Goal: Book appointment/travel/reservation

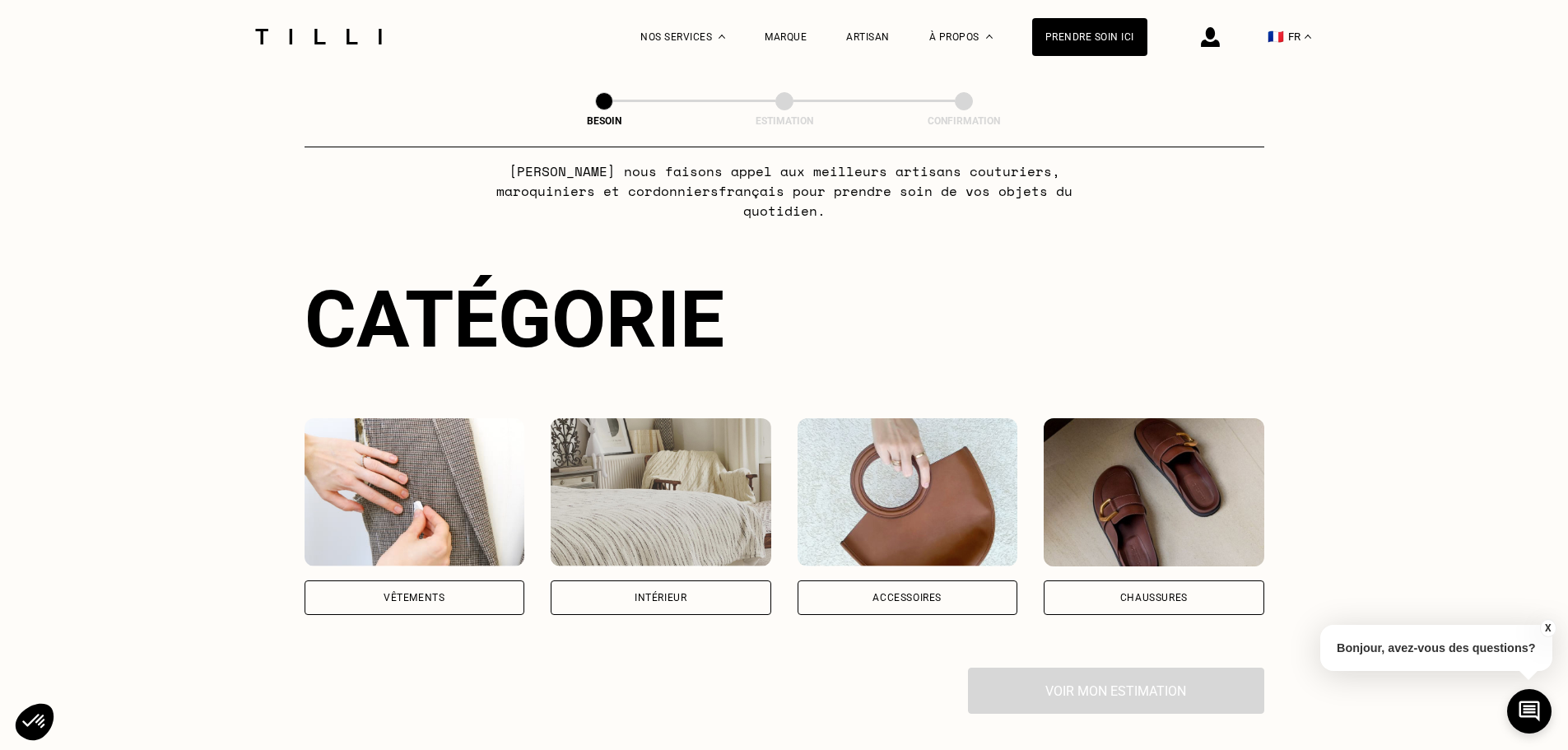
scroll to position [110, 0]
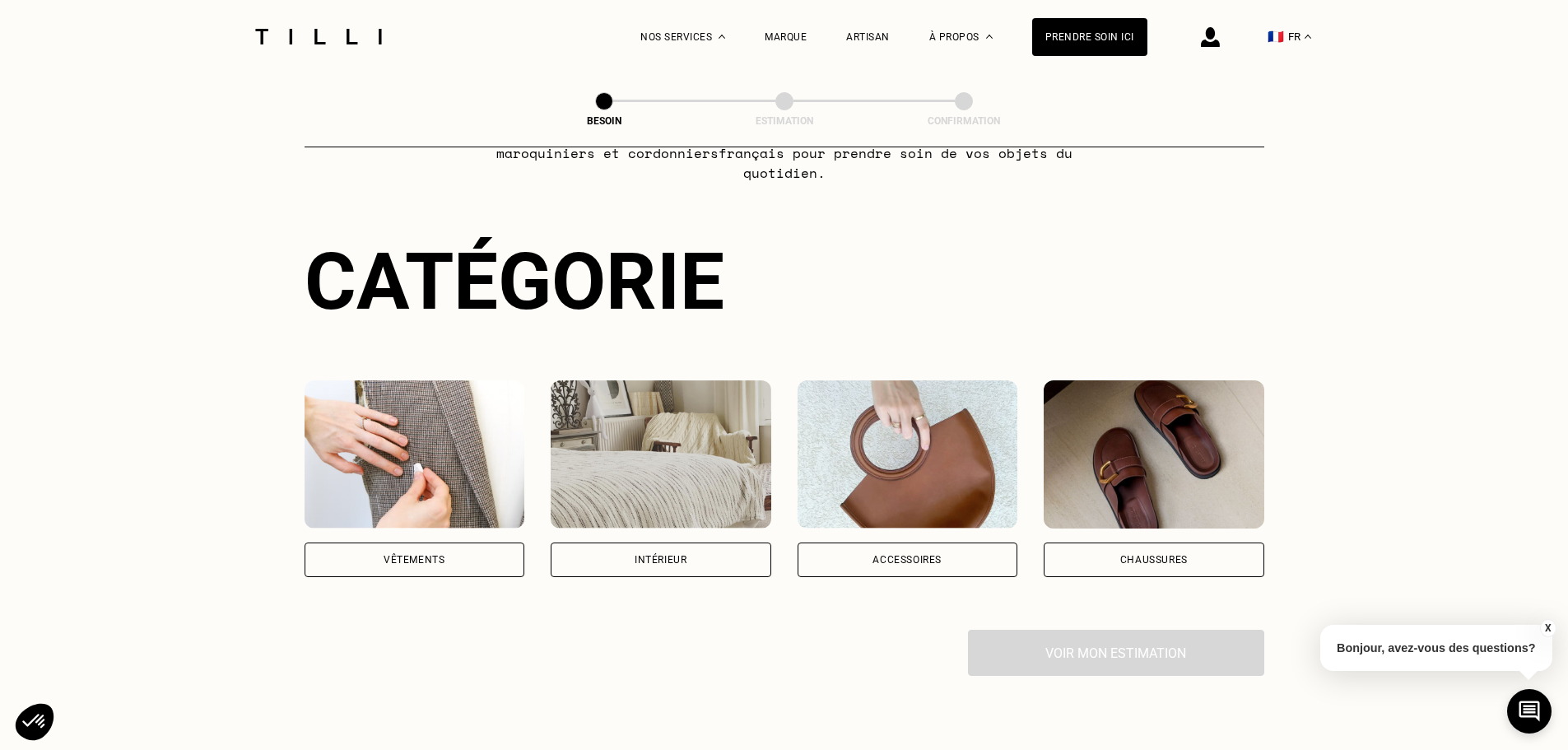
click at [461, 542] on div "Vêtements" at bounding box center [415, 560] width 221 height 35
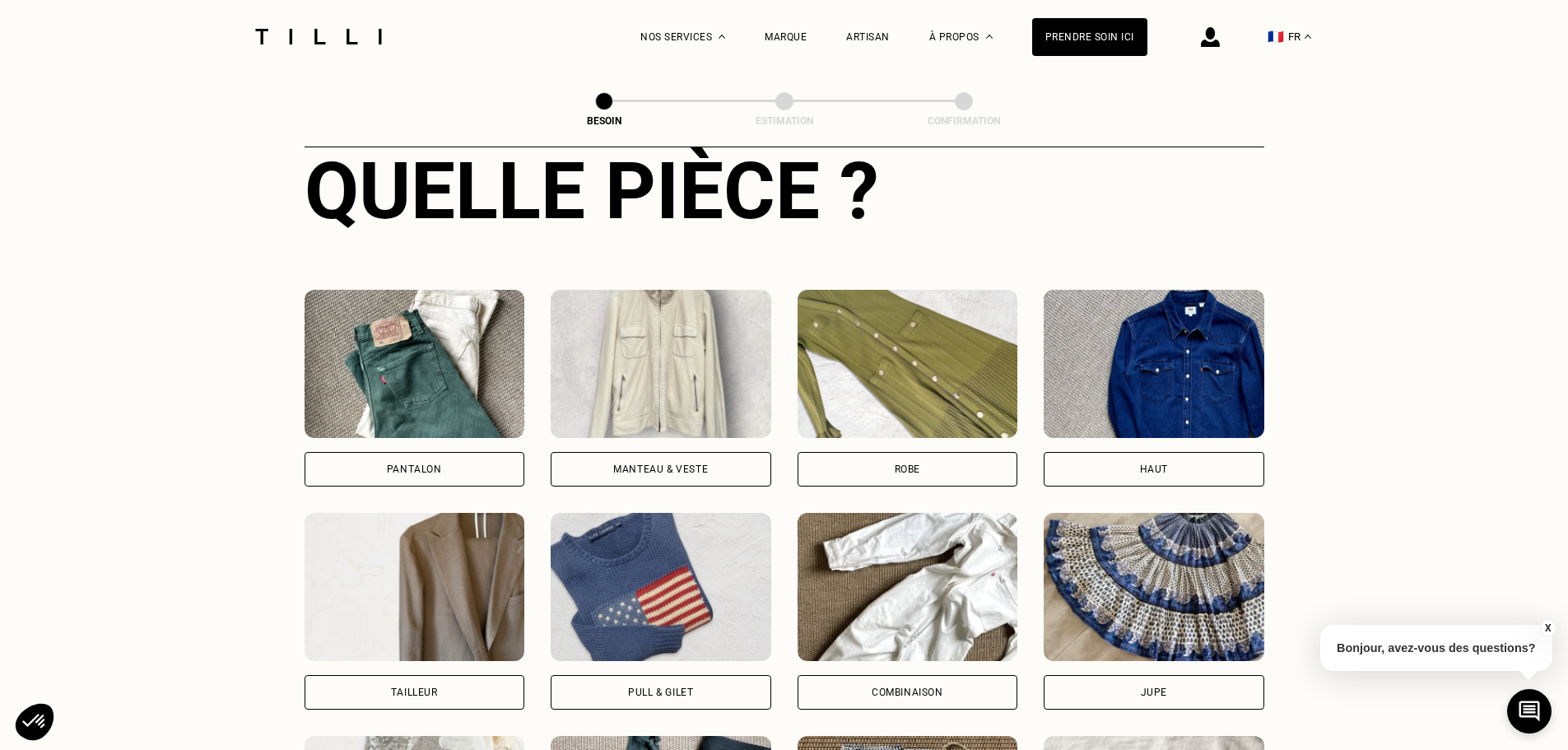
scroll to position [868, 0]
click at [1251, 454] on div "Haut" at bounding box center [1154, 469] width 221 height 35
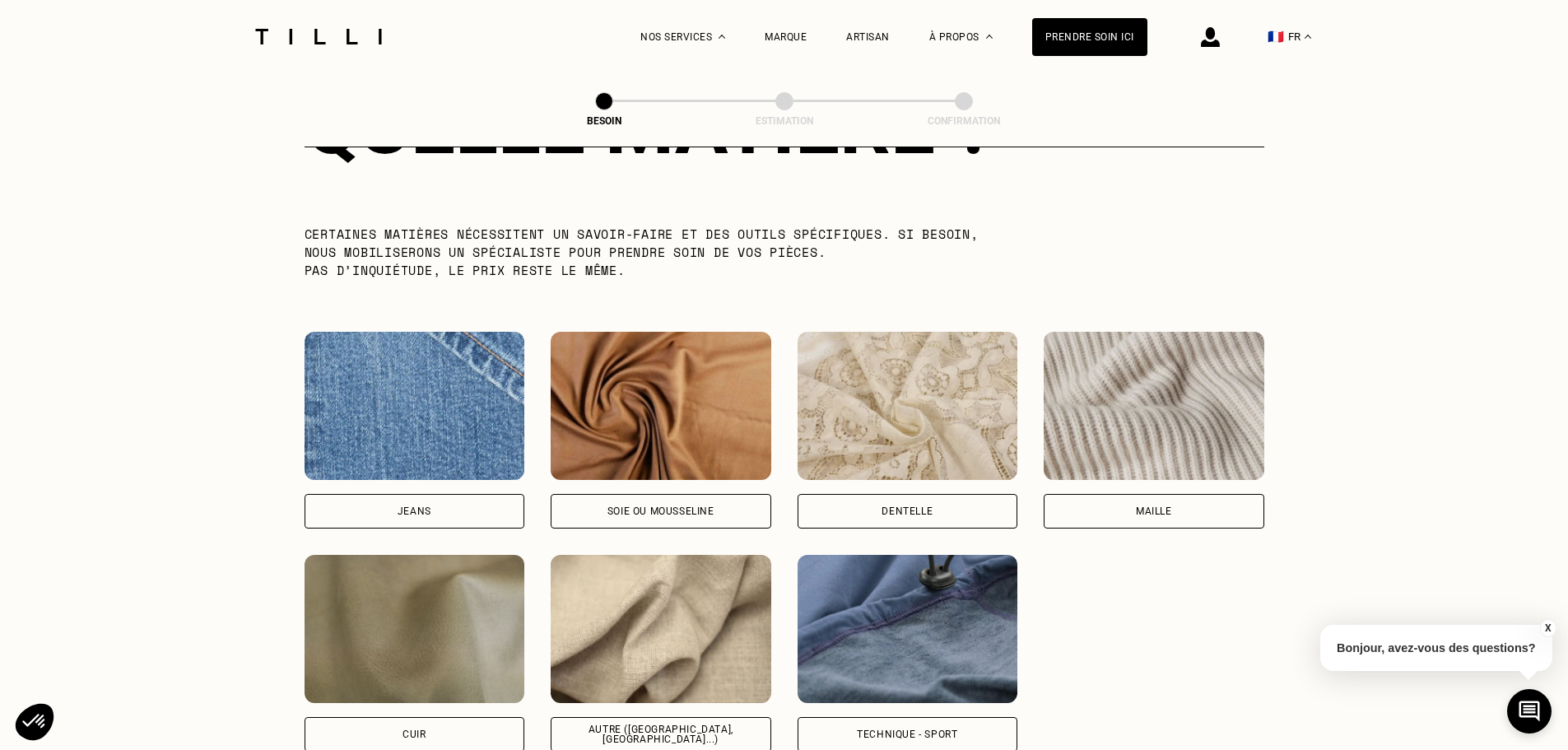
scroll to position [1654, 0]
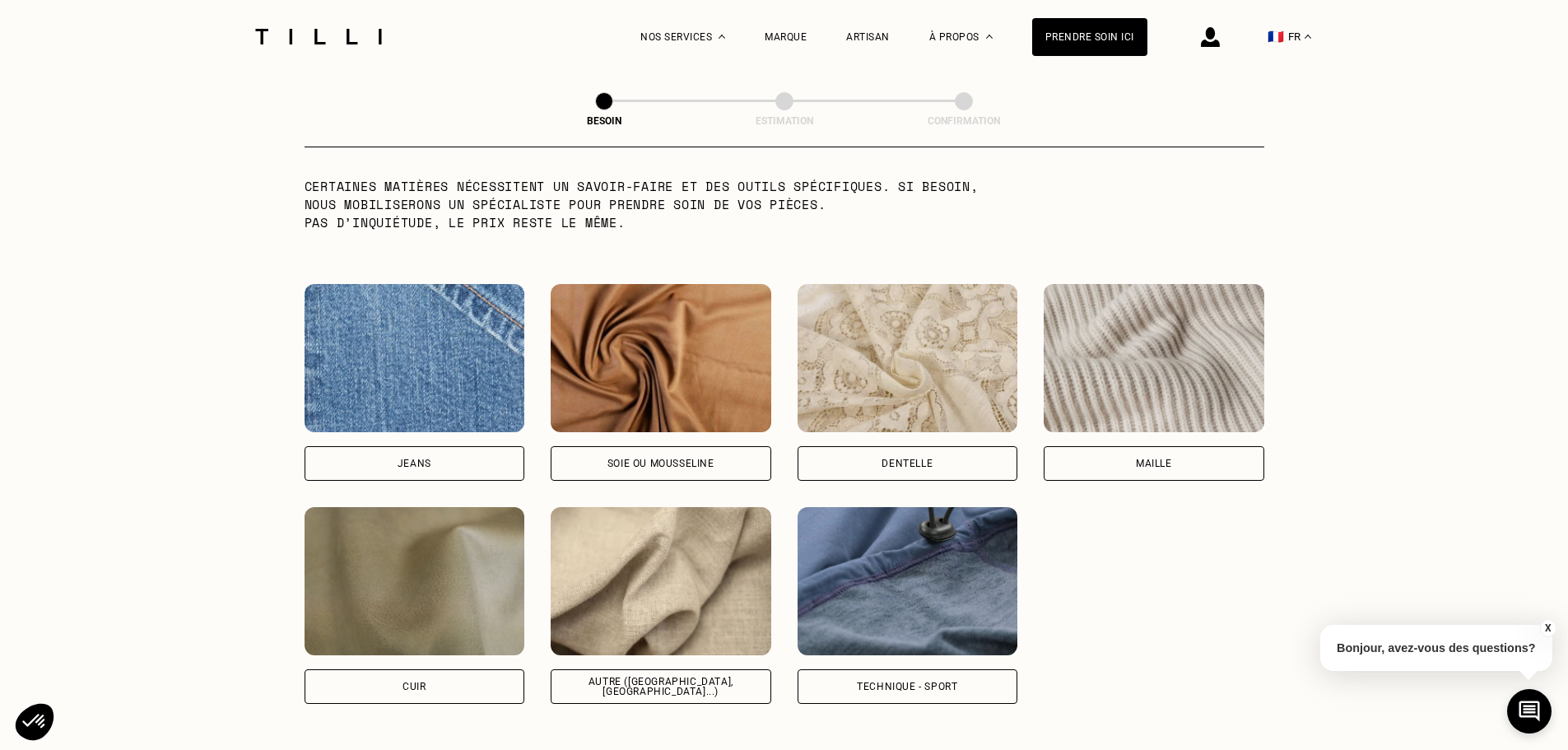
click at [1098, 449] on div "Maille" at bounding box center [1154, 463] width 221 height 35
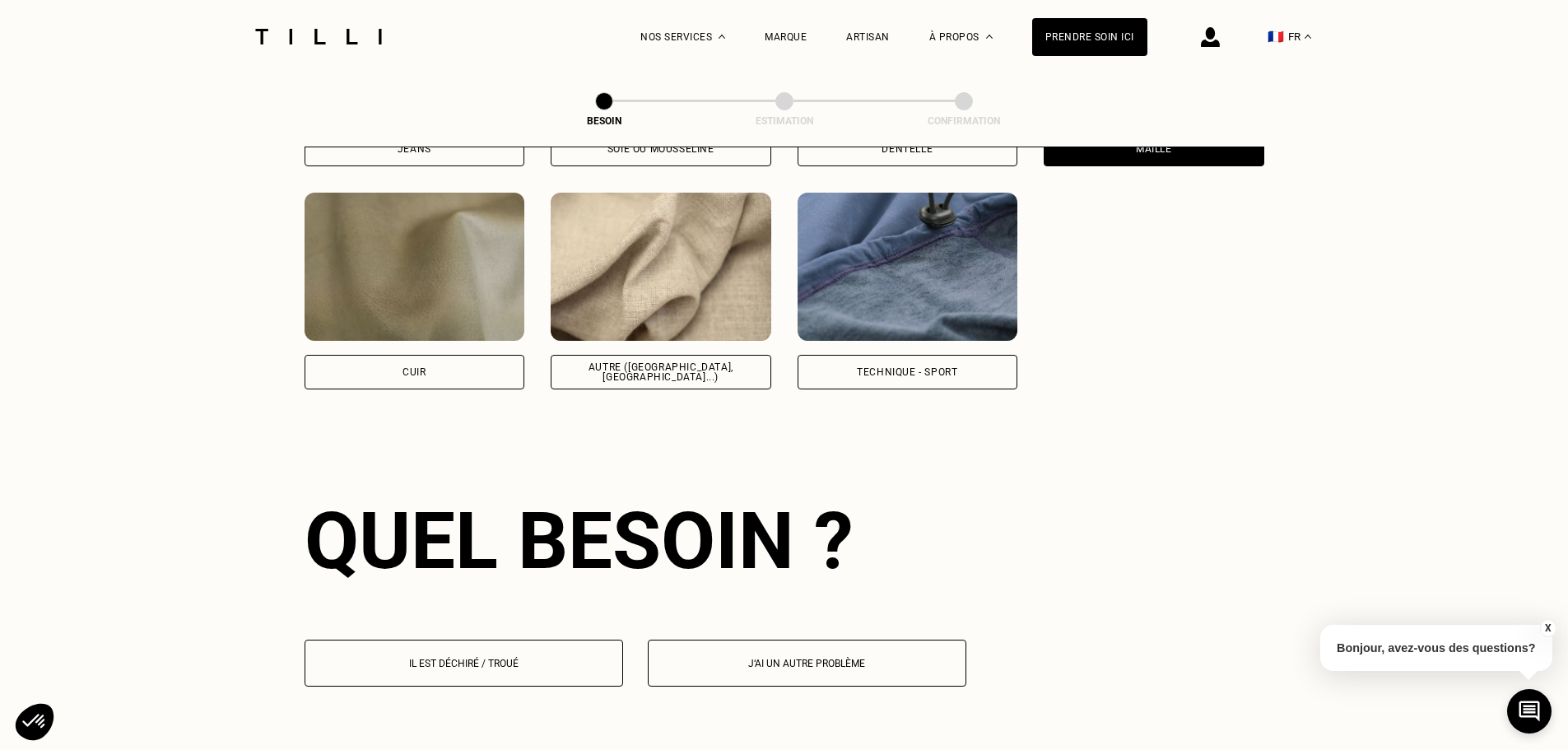
scroll to position [2214, 0]
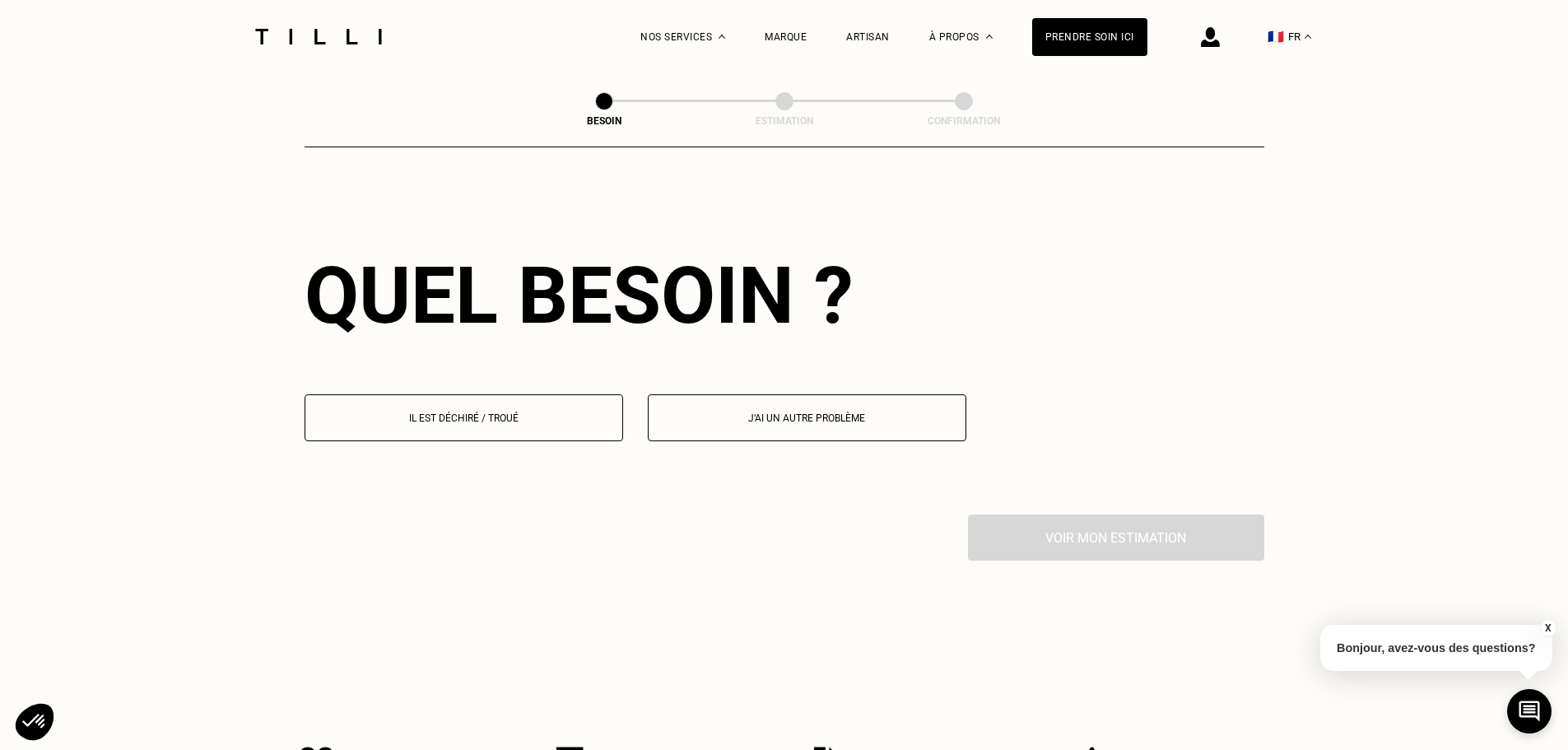
click at [578, 413] on p "Il est déchiré / troué" at bounding box center [464, 419] width 301 height 12
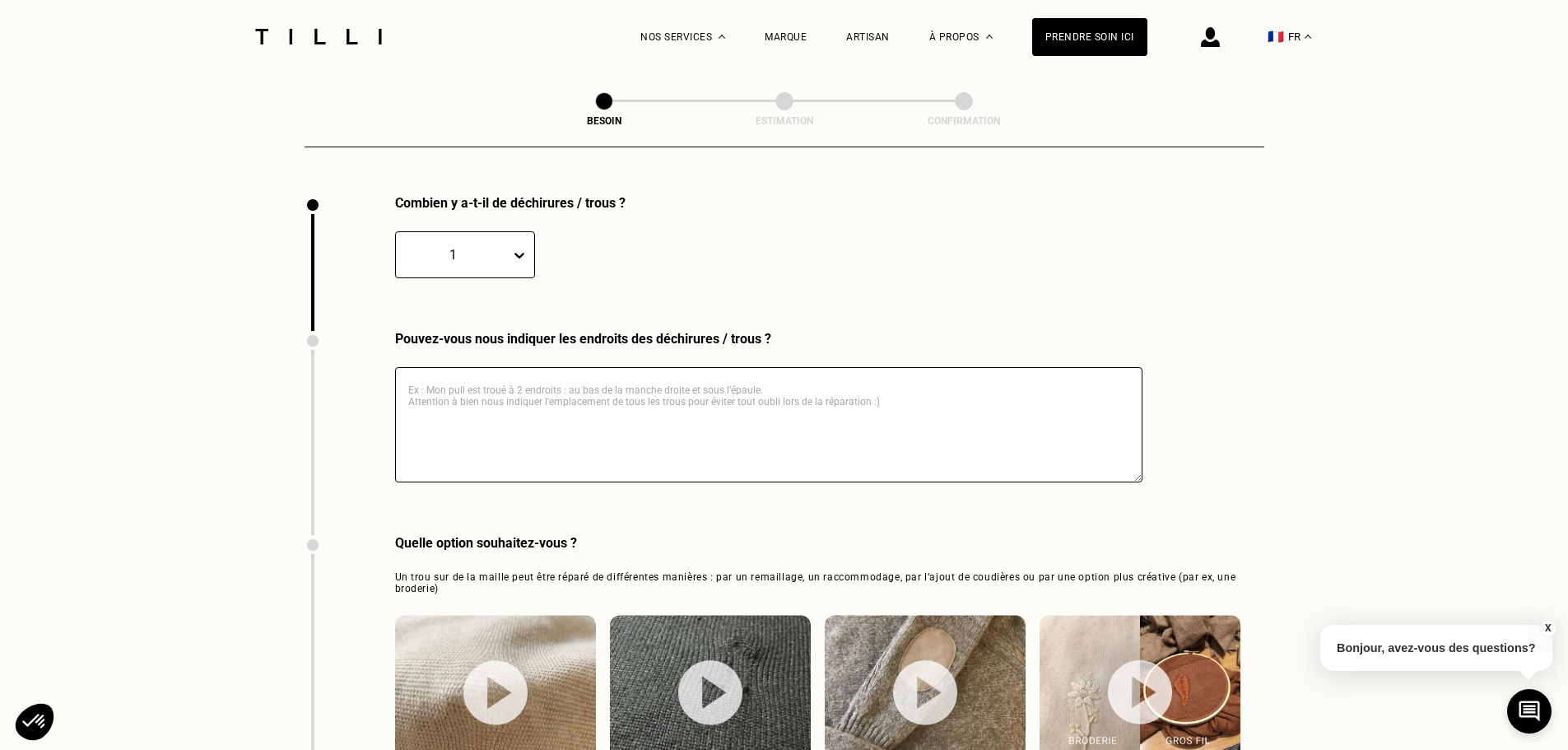
scroll to position [2534, 0]
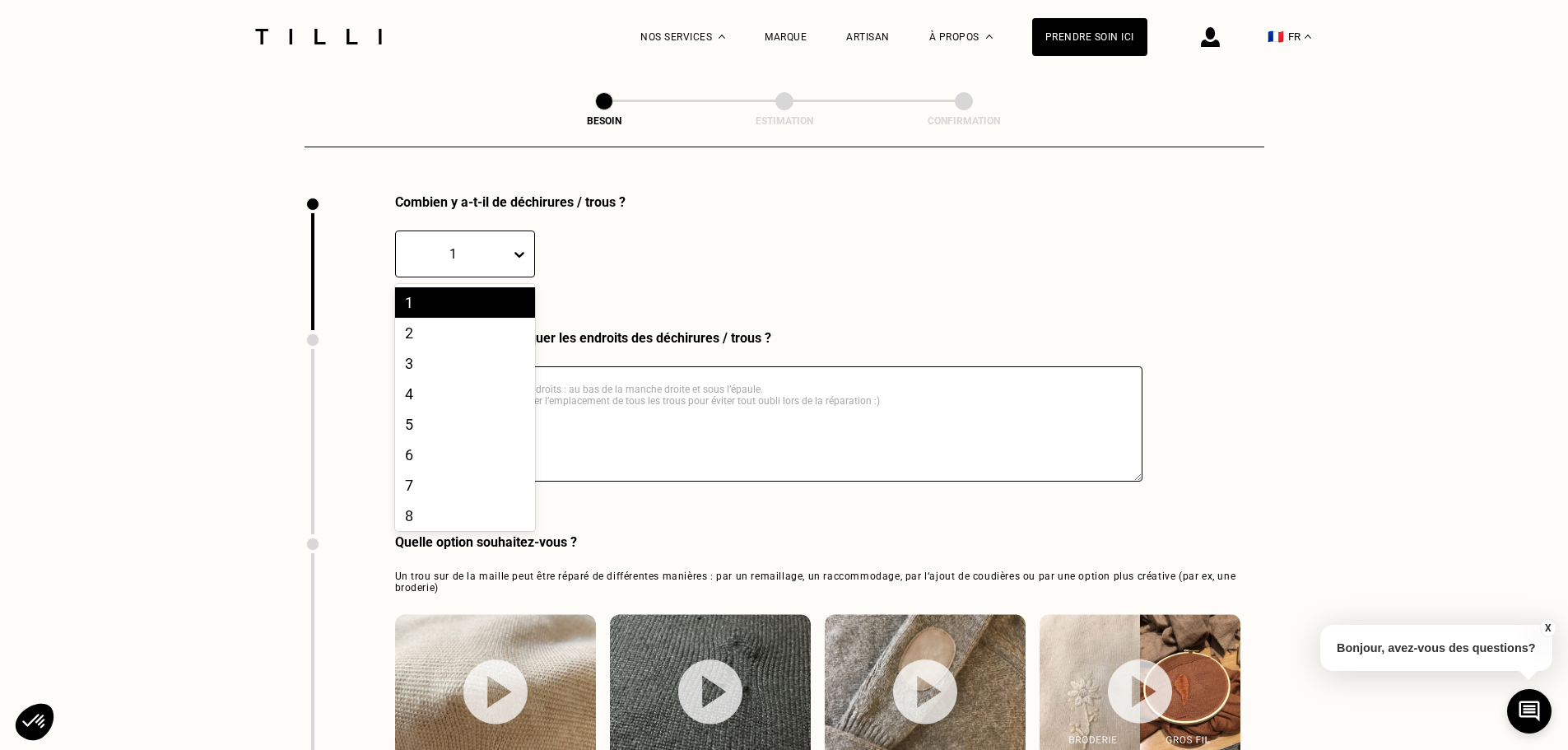
click at [518, 252] on icon at bounding box center [519, 255] width 10 height 6
click at [463, 357] on div "3" at bounding box center [466, 363] width 140 height 30
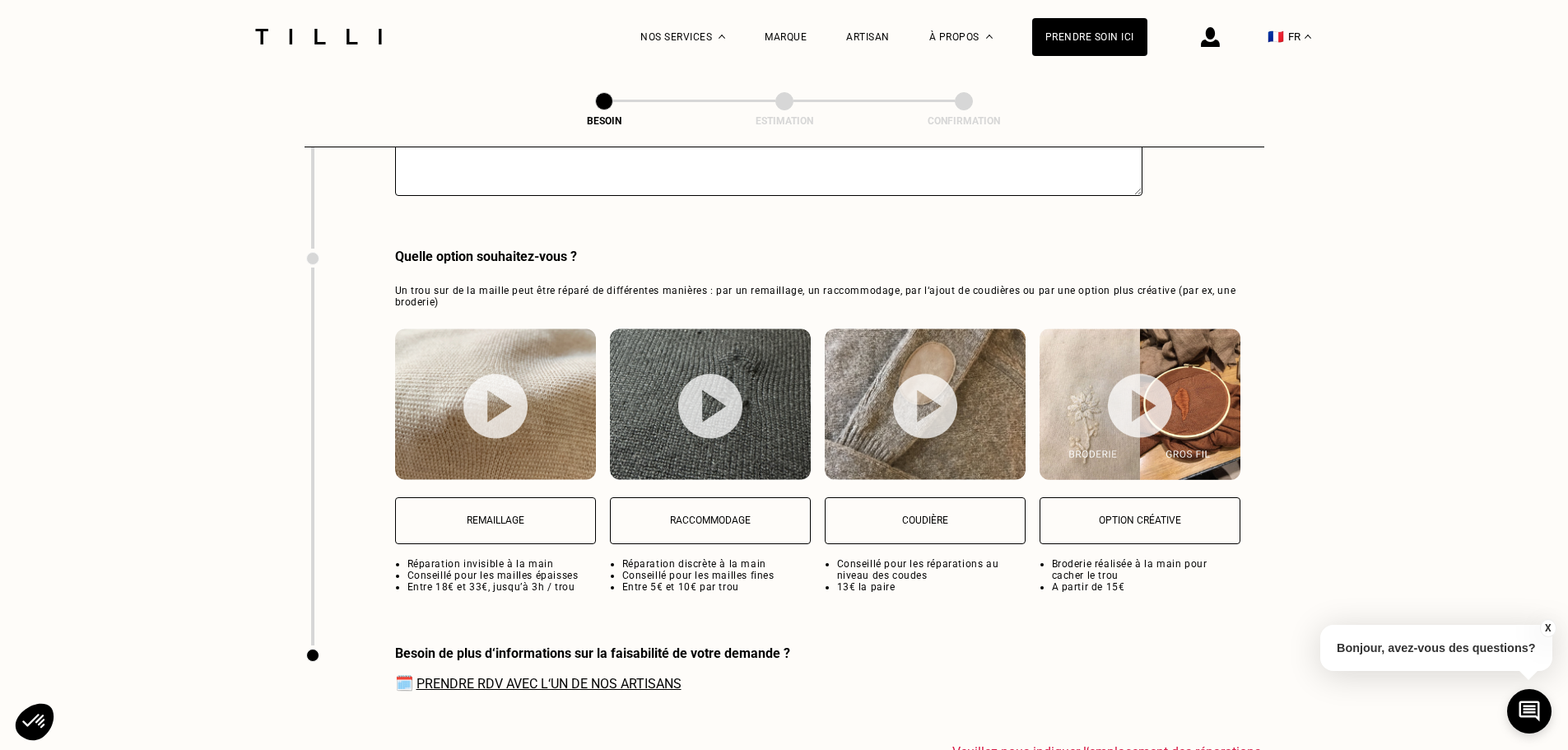
scroll to position [2864, 0]
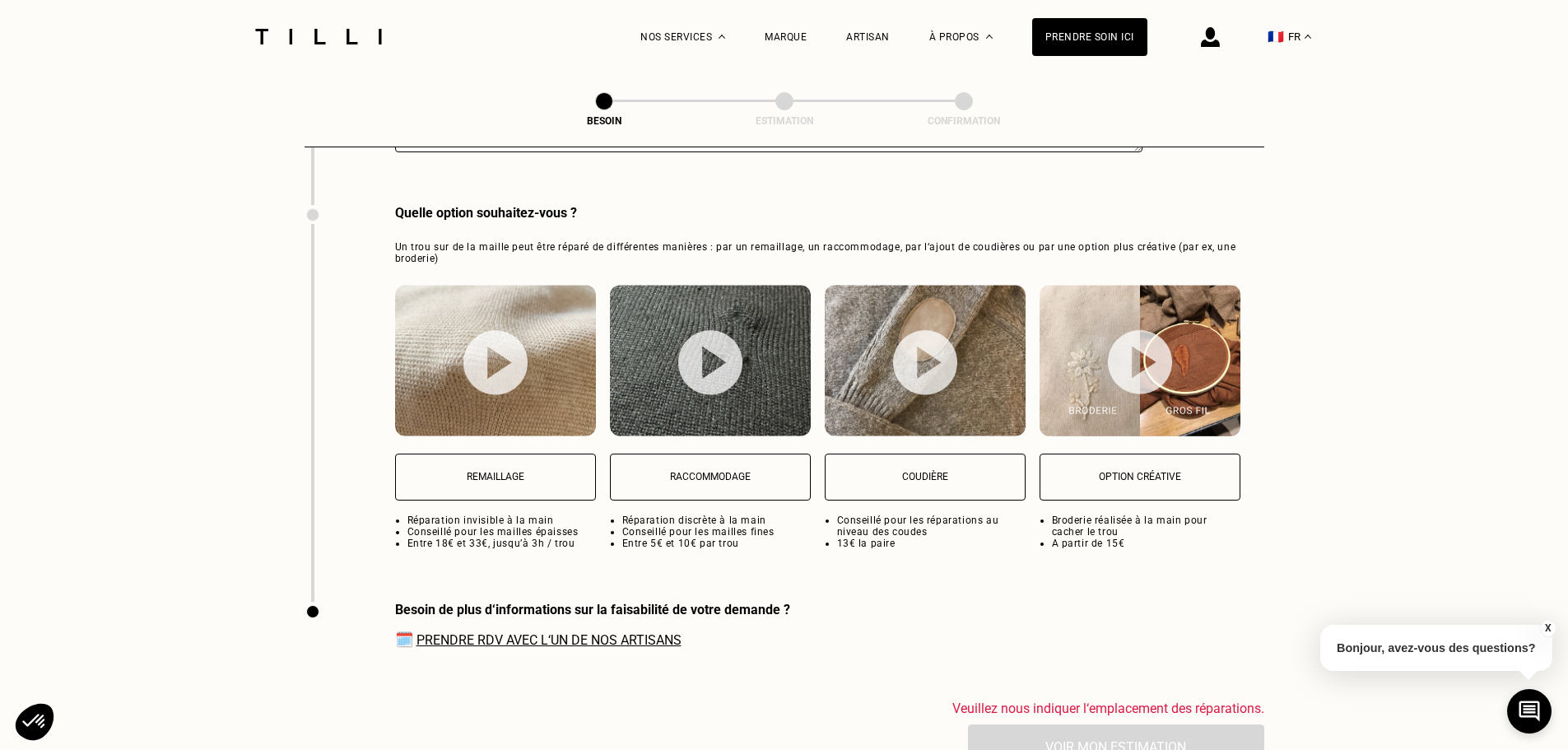
click at [662, 636] on link "Prendre RDV avec l‘un de nos artisans" at bounding box center [550, 640] width 265 height 16
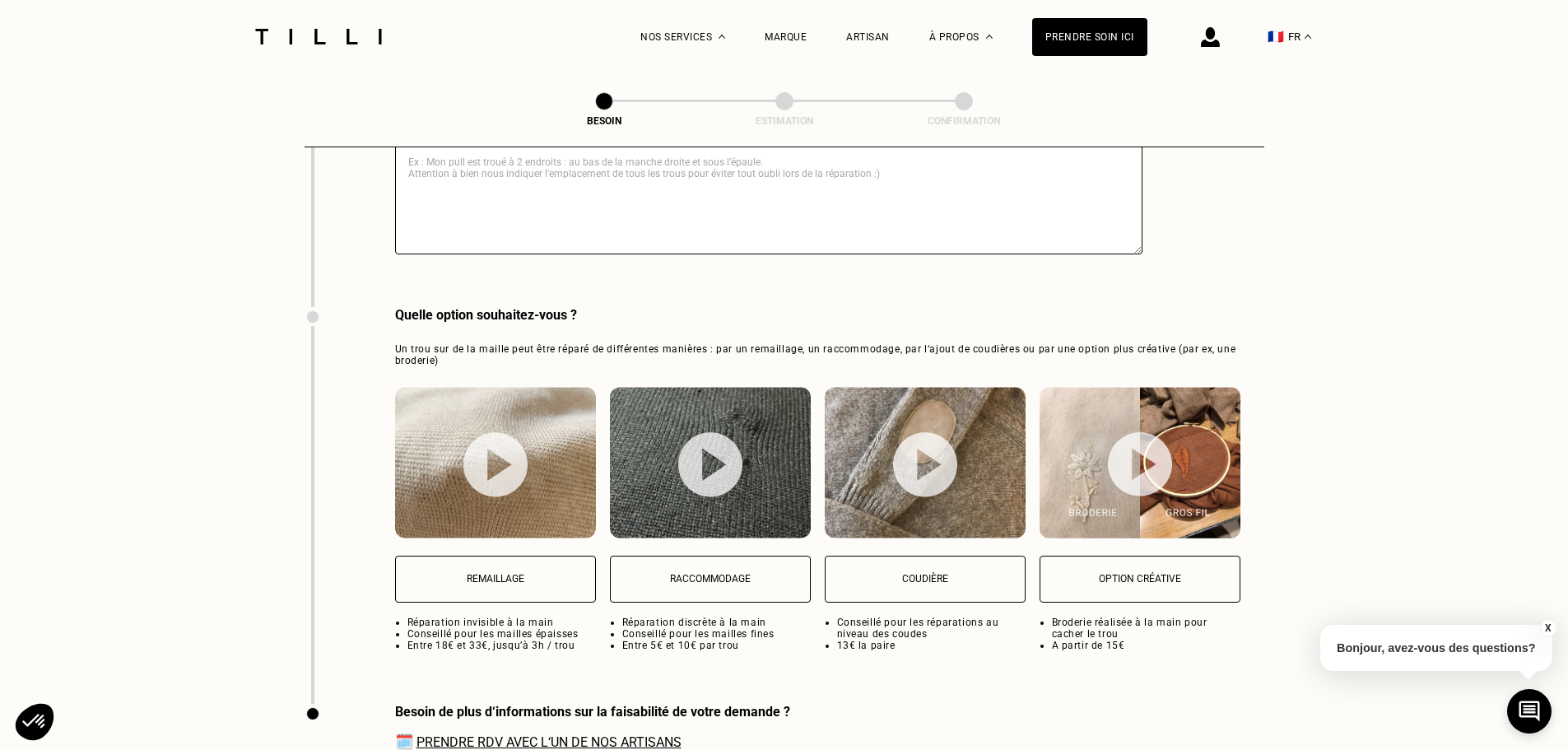
scroll to position [2754, 0]
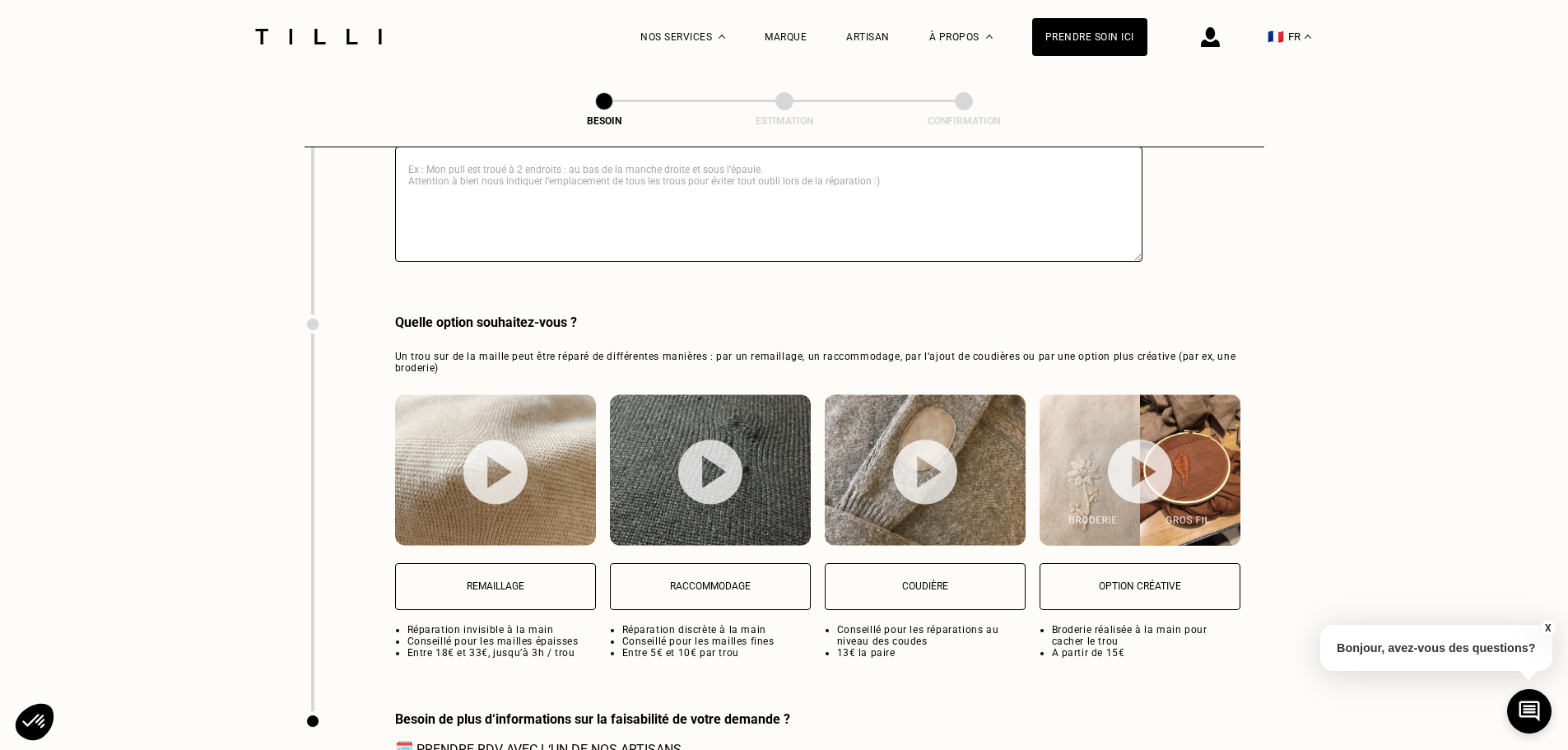
click at [765, 581] on p "Raccommodage" at bounding box center [710, 586] width 183 height 12
select select "FR"
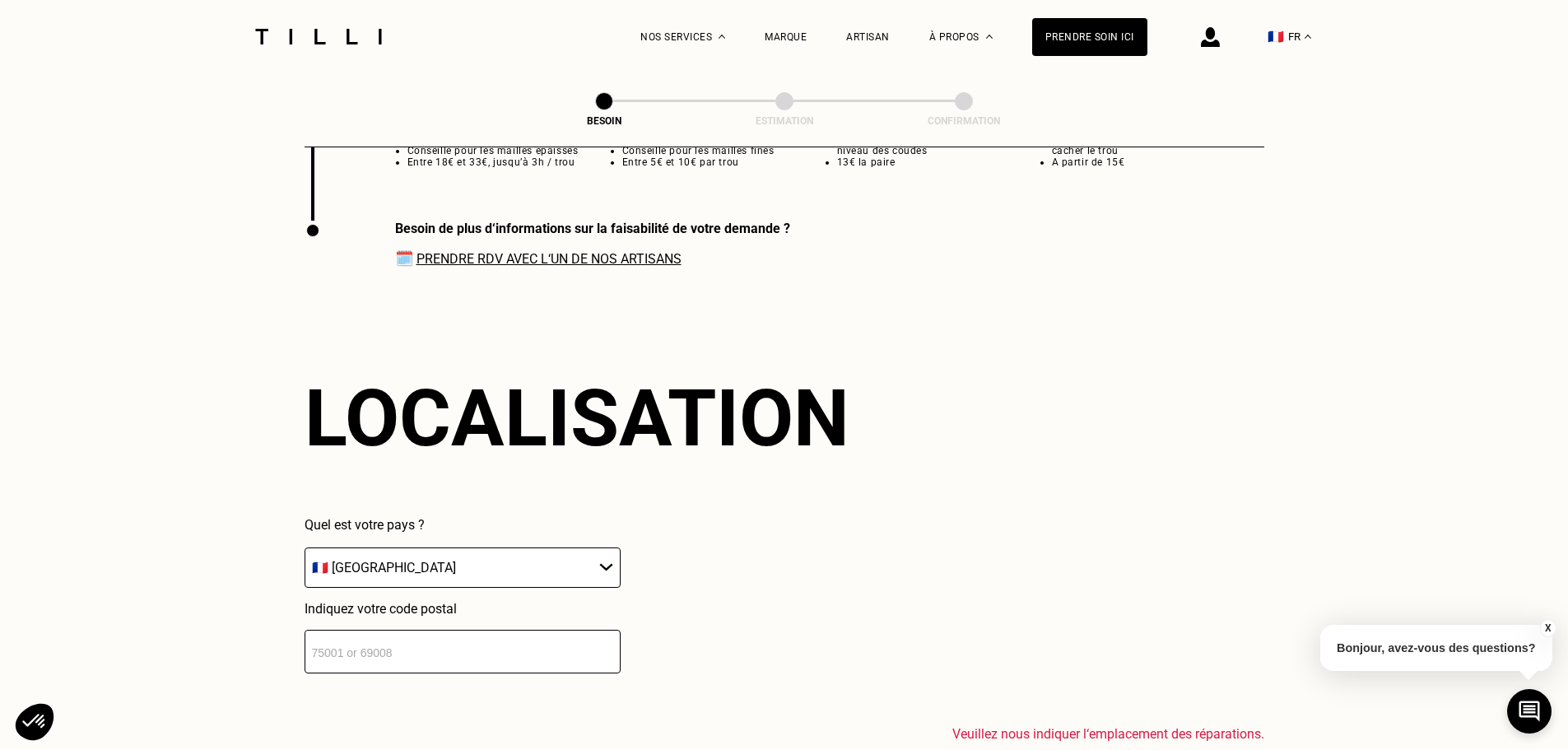
scroll to position [3272, 0]
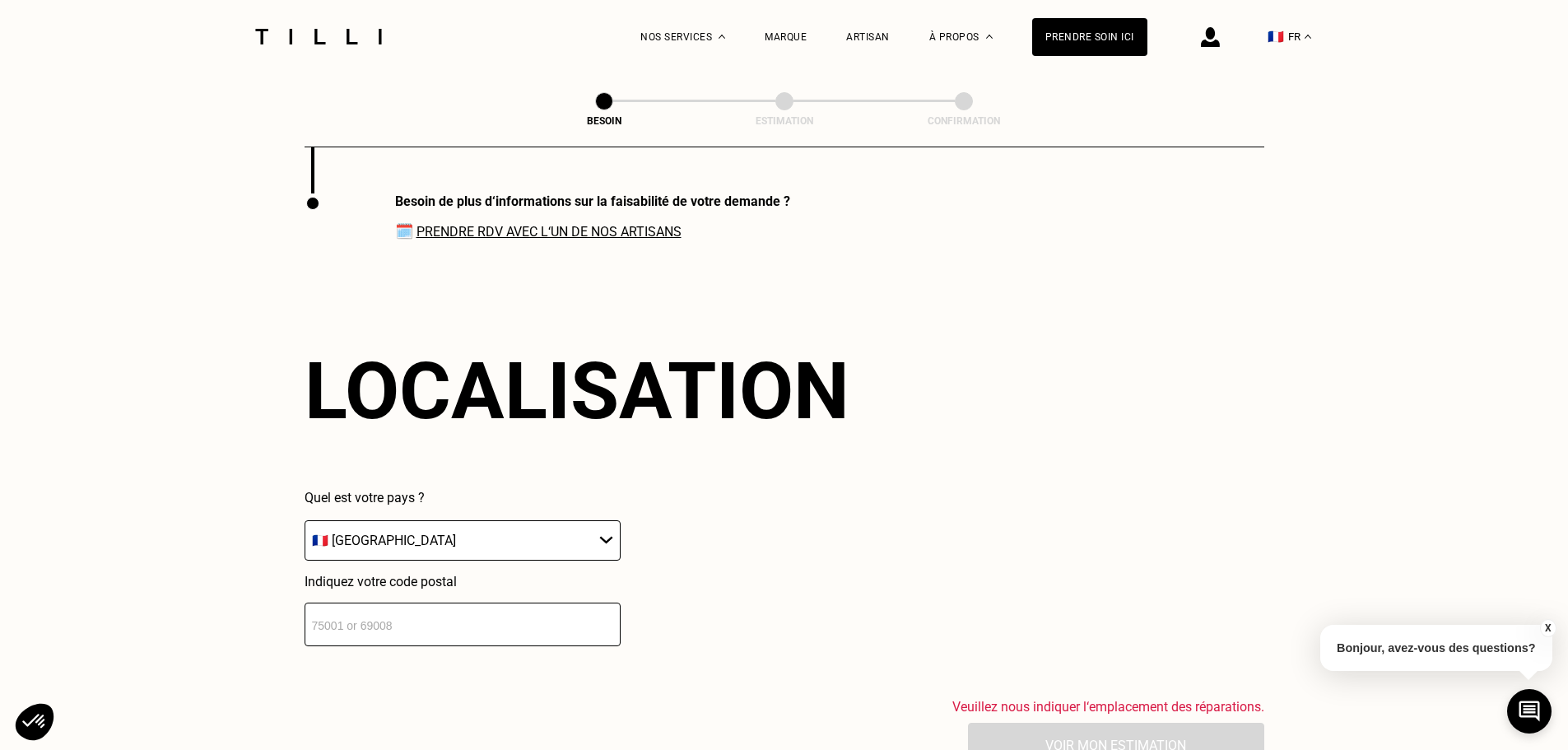
click at [599, 532] on select "🇩🇪 [GEOGRAPHIC_DATA] 🇦🇹 [GEOGRAPHIC_DATA] 🇧🇪 [GEOGRAPHIC_DATA] 🇧🇬 Bulgarie 🇨🇾 C…" at bounding box center [463, 540] width 316 height 40
click at [811, 566] on div "Quel est votre pays ? 🇩🇪 [GEOGRAPHIC_DATA] 🇦🇹 [GEOGRAPHIC_DATA] 🇧🇪 [GEOGRAPHIC_…" at bounding box center [577, 568] width 545 height 157
click at [506, 617] on input "number" at bounding box center [463, 624] width 316 height 44
type input "33300"
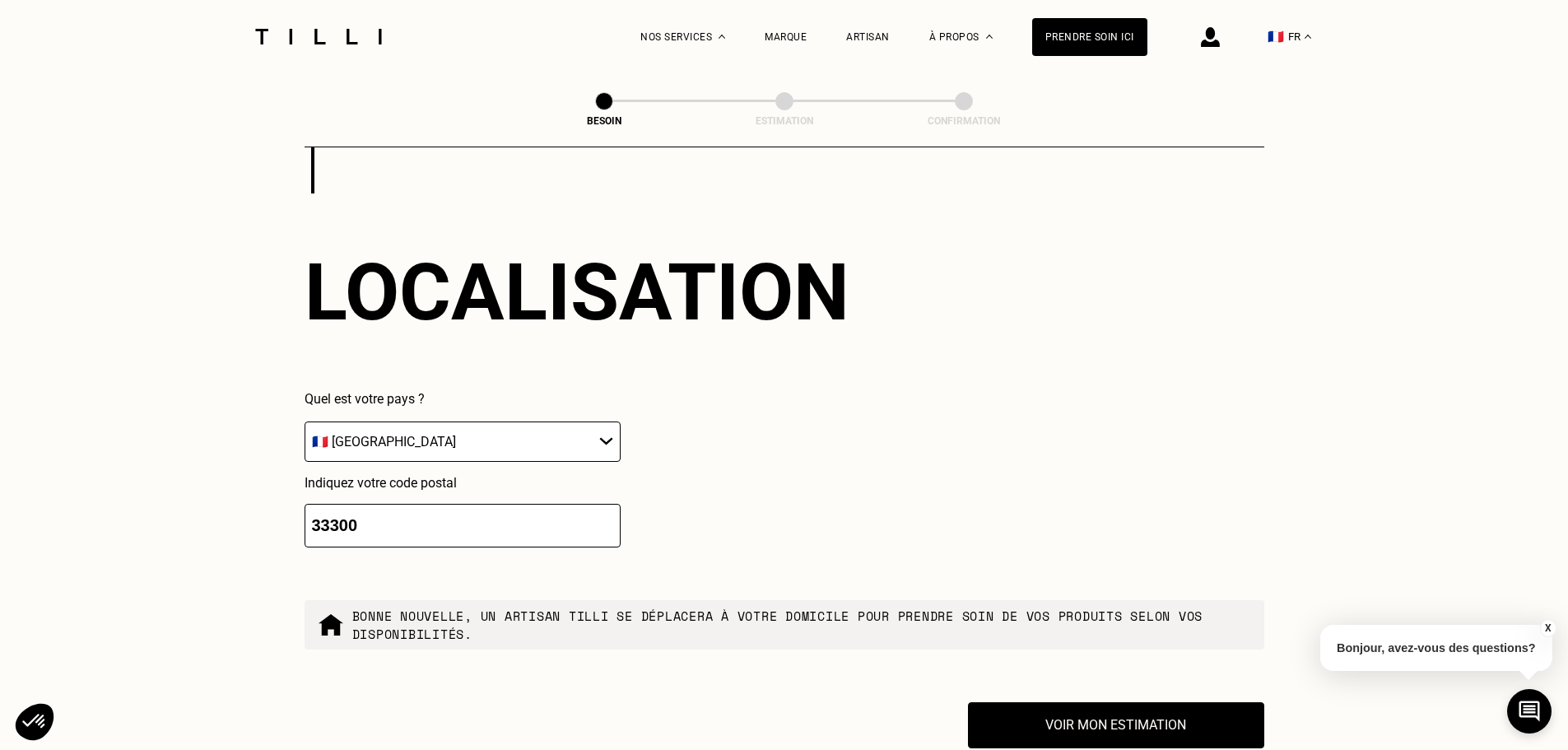
scroll to position [3492, 0]
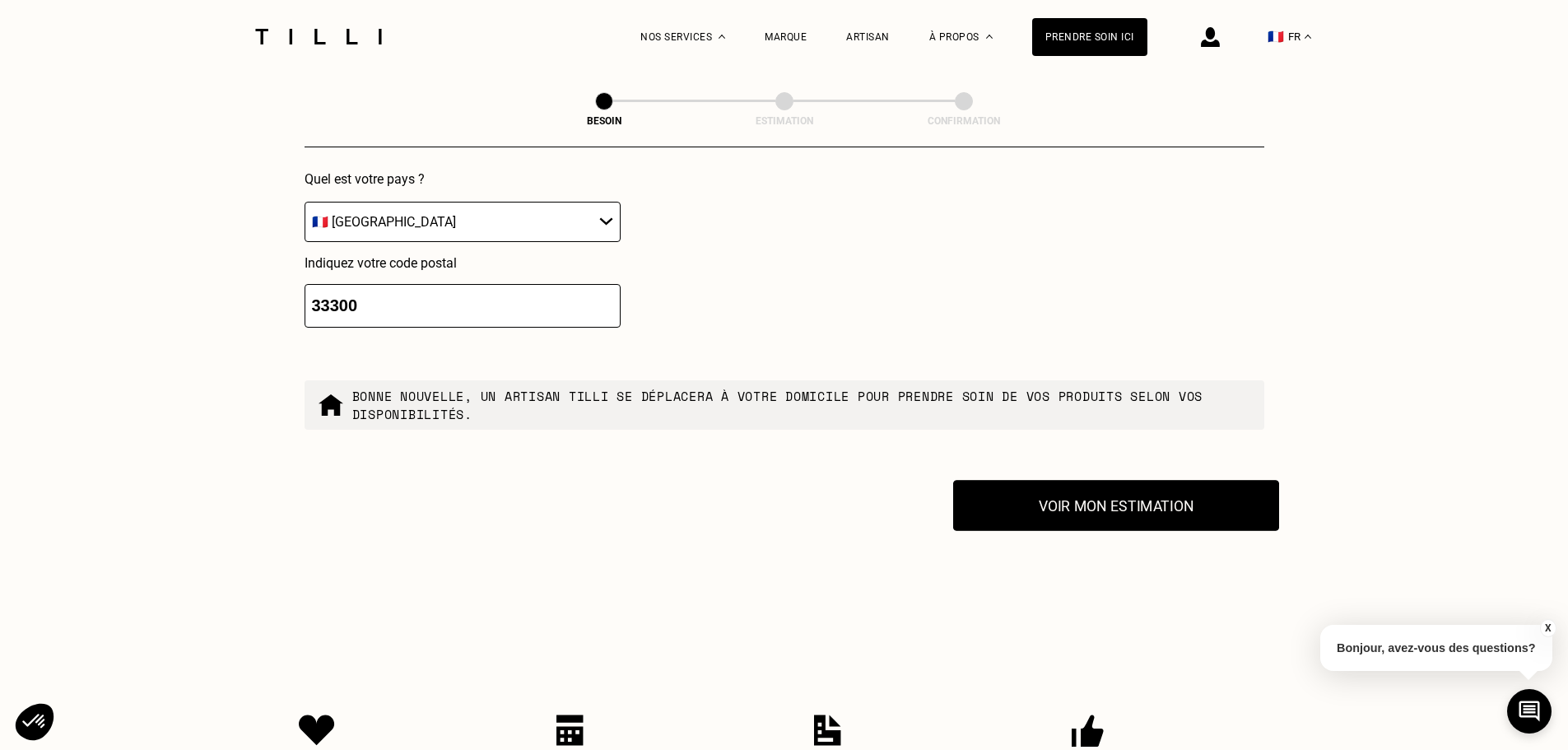
click at [1120, 490] on button "Voir mon estimation" at bounding box center [1116, 505] width 326 height 51
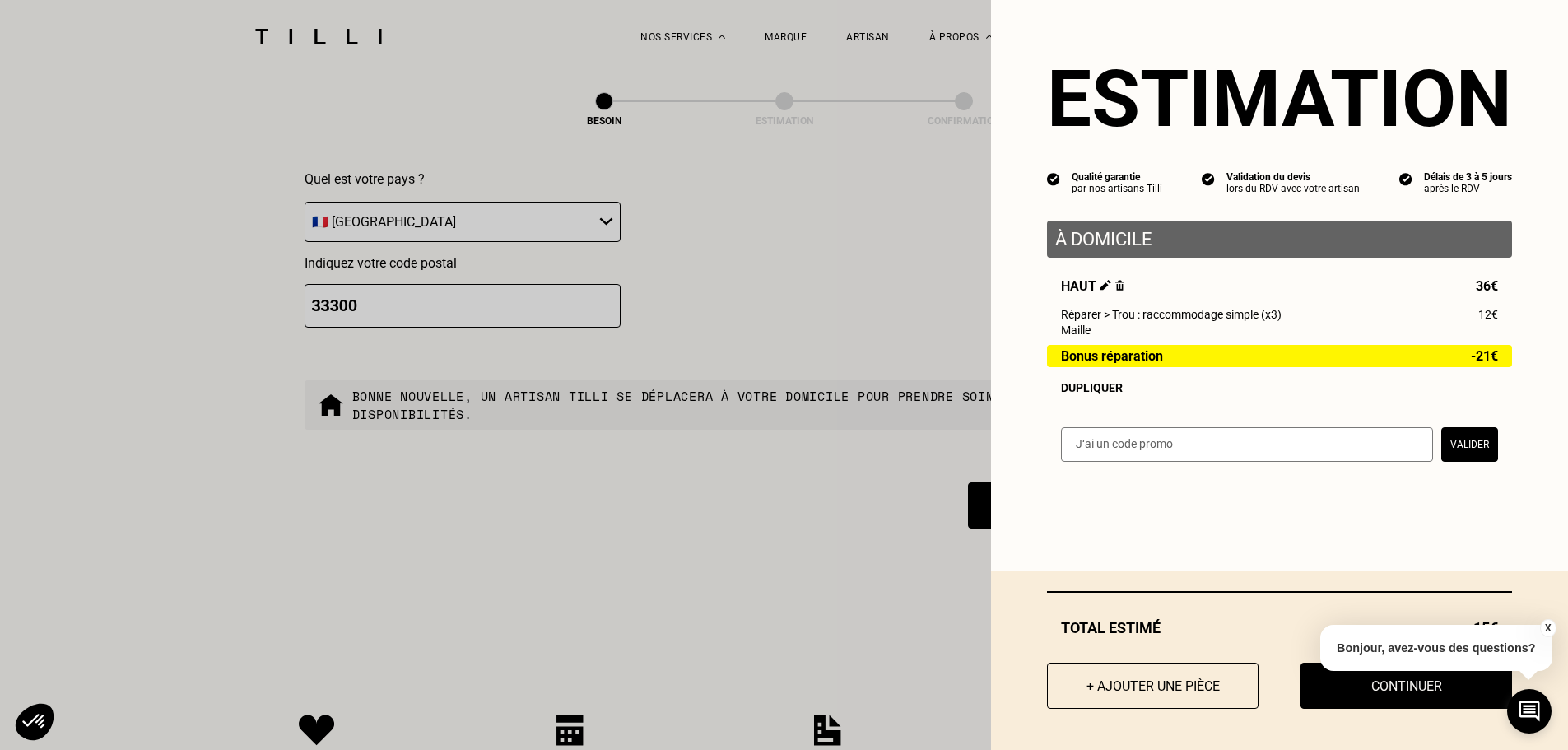
click at [1552, 628] on button "X" at bounding box center [1547, 628] width 16 height 18
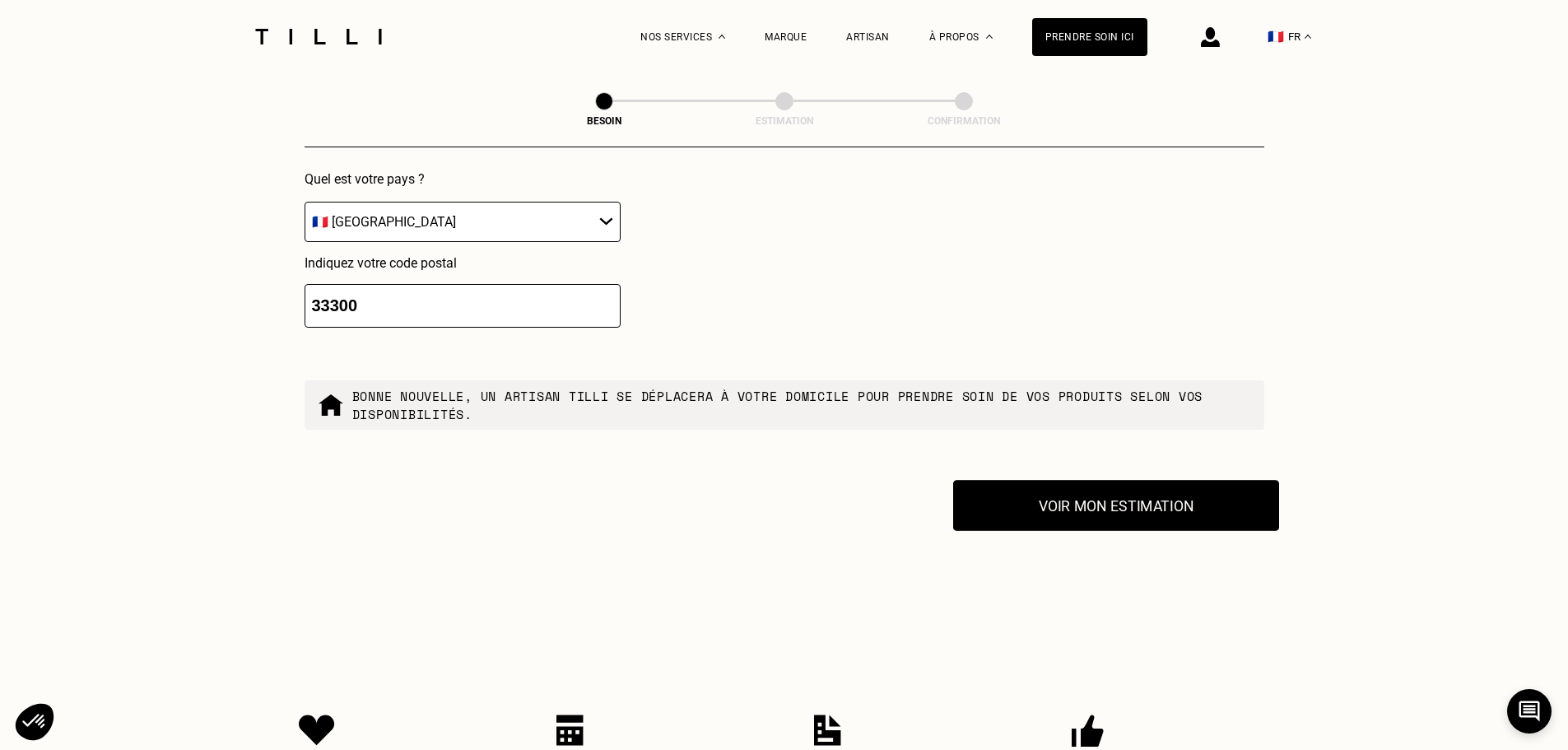
click at [1152, 498] on button "Voir mon estimation" at bounding box center [1116, 505] width 326 height 51
